Goal: Information Seeking & Learning: Find specific fact

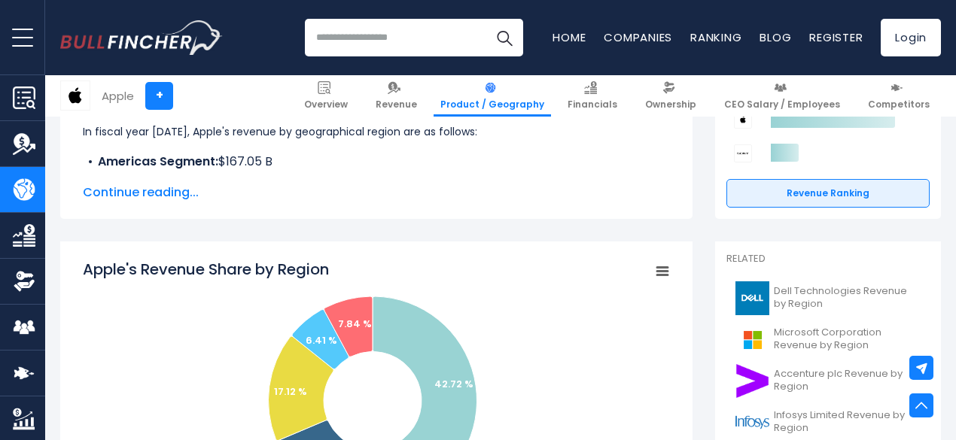
click at [165, 198] on span "Continue reading..." at bounding box center [376, 193] width 587 height 18
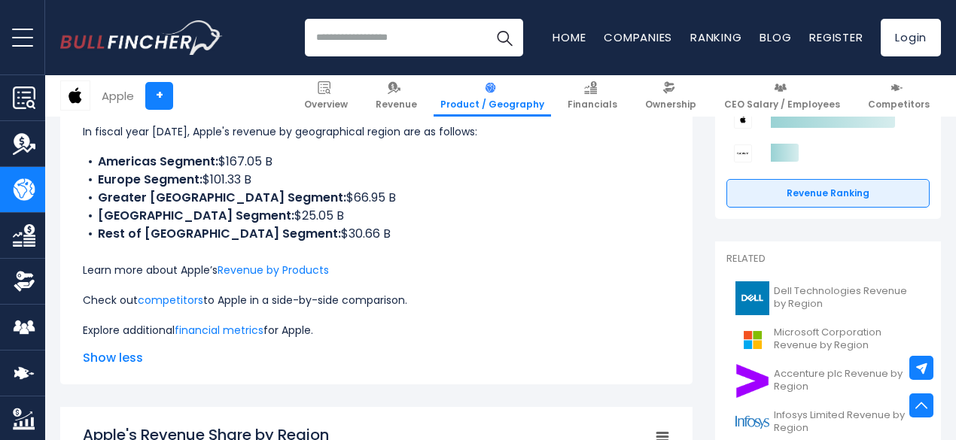
drag, startPoint x: 70, startPoint y: 126, endPoint x: 331, endPoint y: 230, distance: 280.4
click at [331, 230] on div "Apple's Revenue by Region In fiscal year 2024, Apple's revenue by geographical …" at bounding box center [376, 225] width 632 height 318
copy div "In fiscal year 2024, Apple's revenue by geographical region are as follows: Ame…"
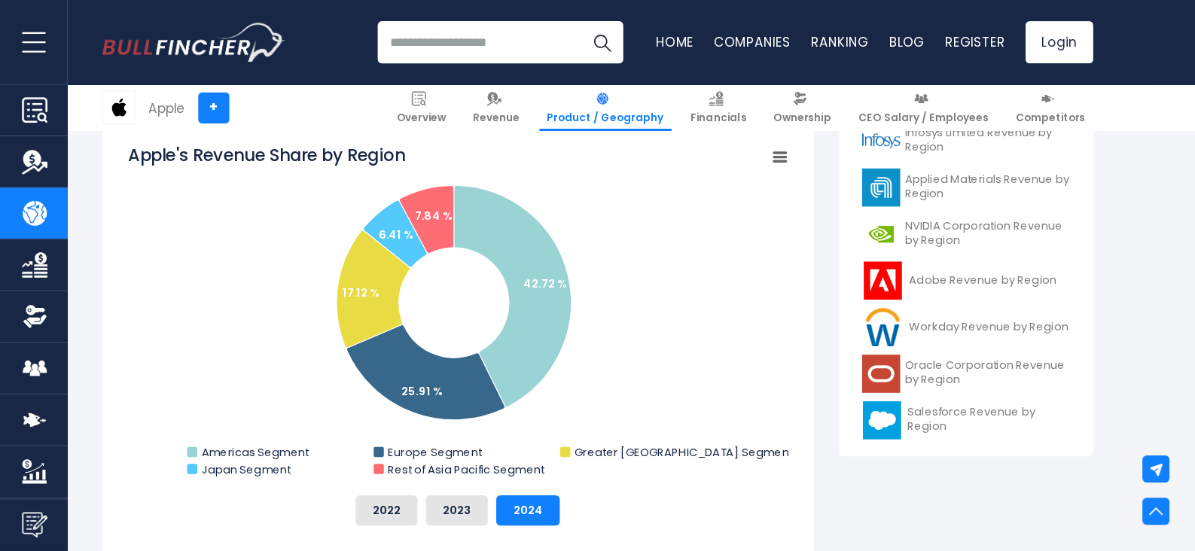
scroll to position [568, 0]
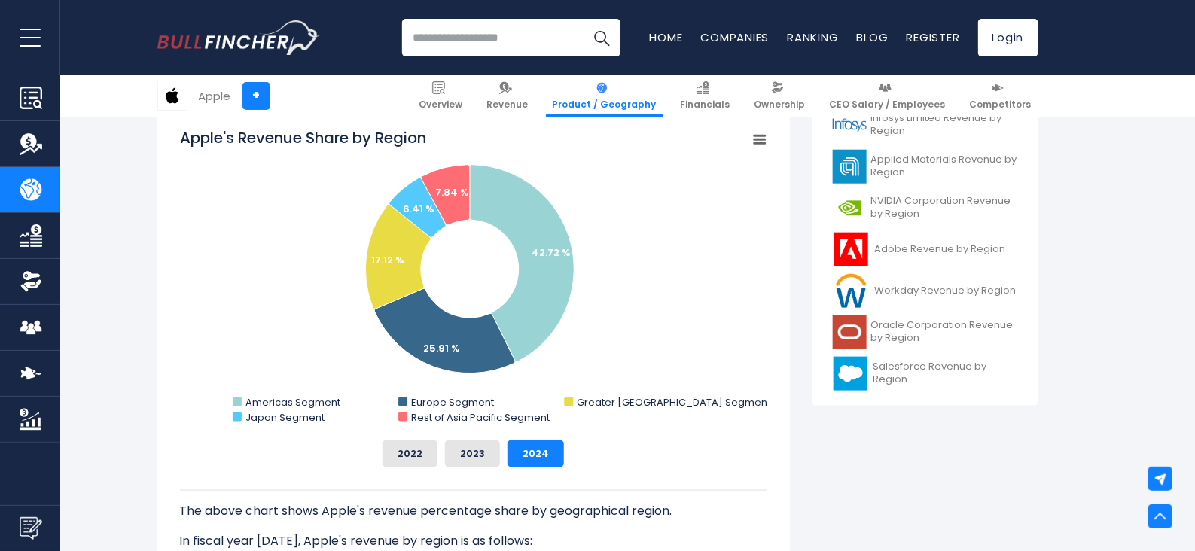
click at [663, 255] on rect "Apple's Revenue Share by Region" at bounding box center [473, 277] width 587 height 301
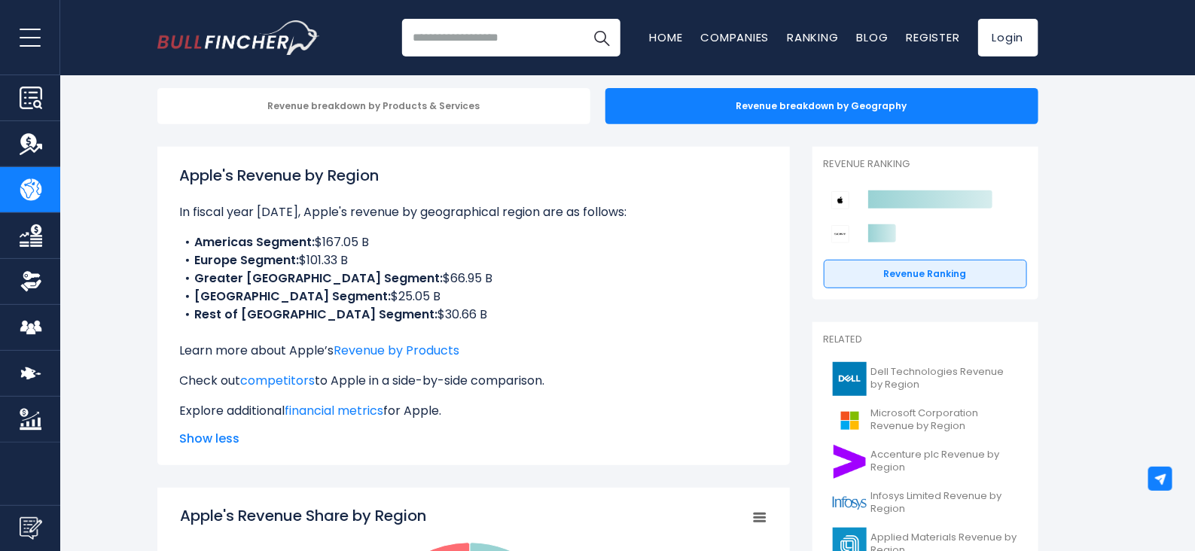
scroll to position [0, 0]
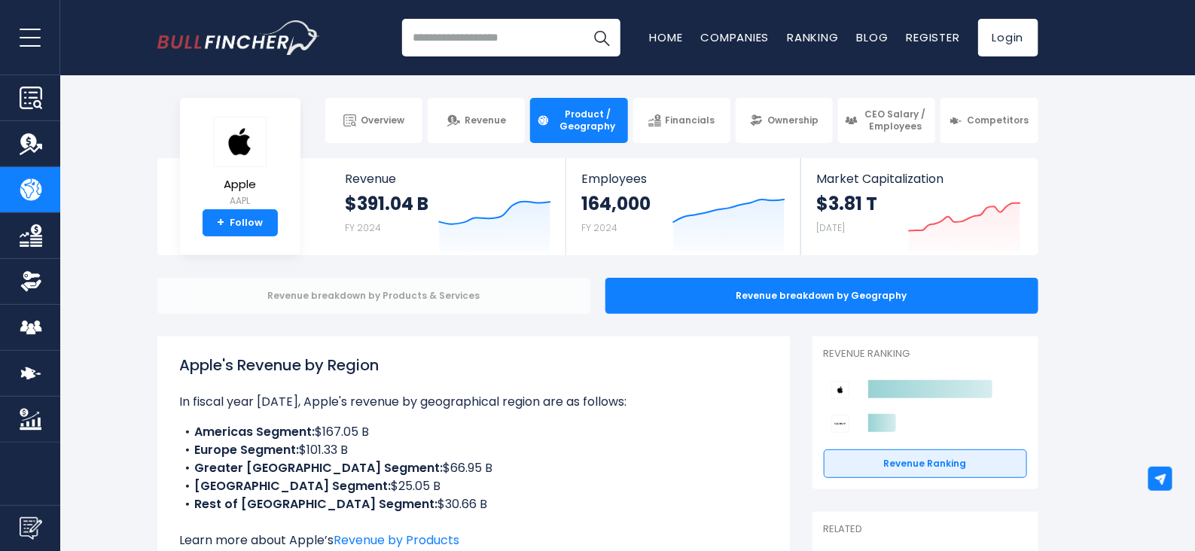
click at [515, 311] on div "Revenue breakdown by Products & Services" at bounding box center [373, 296] width 433 height 36
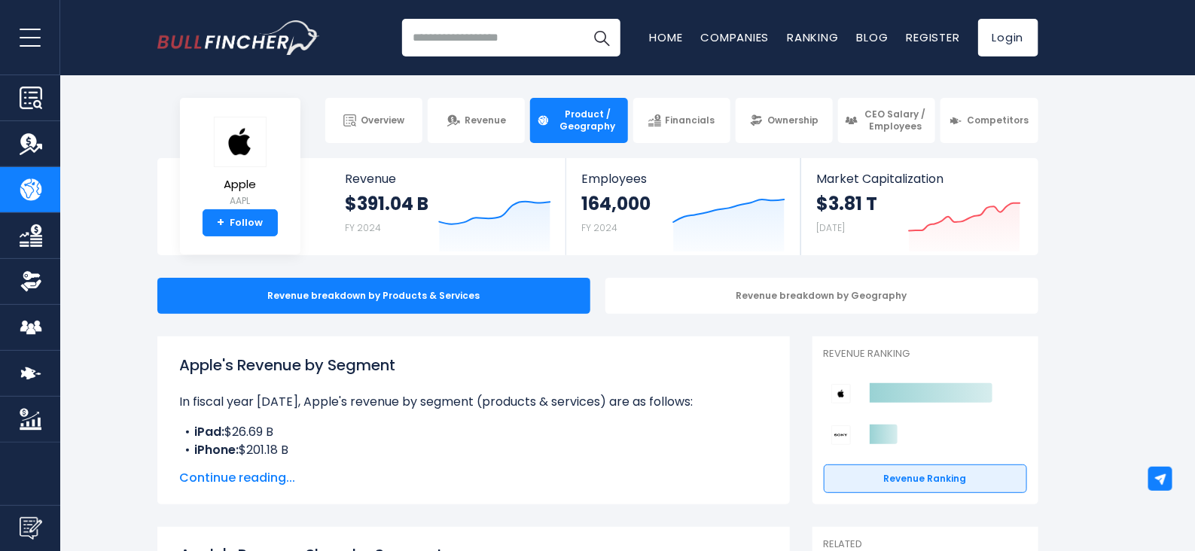
drag, startPoint x: 181, startPoint y: 367, endPoint x: 409, endPoint y: 363, distance: 227.4
click at [409, 363] on h1 "Apple's Revenue by Segment" at bounding box center [473, 365] width 587 height 23
copy h1 "Apple's Revenue by Segment"
